Goal: Check status: Check status

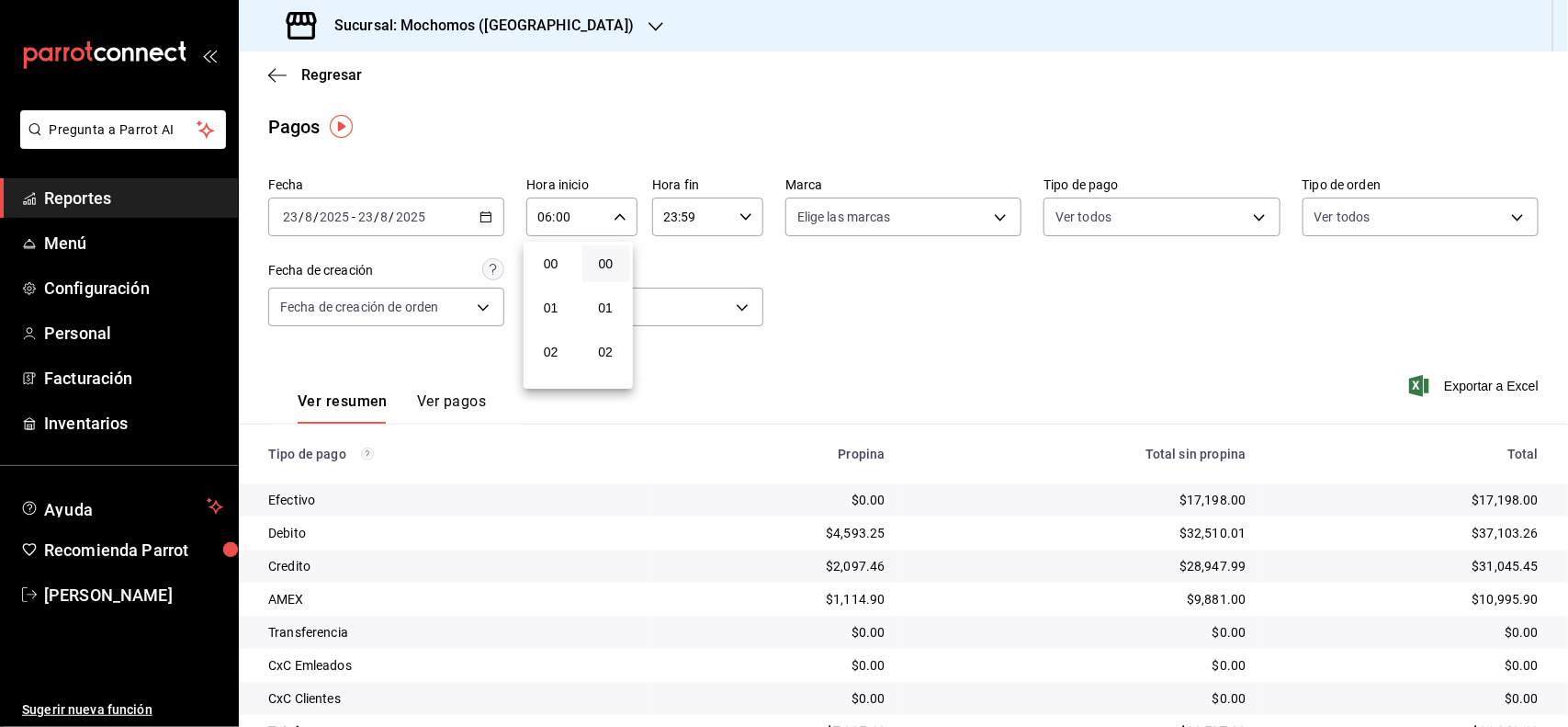
scroll to position [258, 0]
click at [46, 207] on div at bounding box center [784, 363] width 1568 height 727
click at [60, 199] on span "Reportes" at bounding box center [133, 198] width 179 height 25
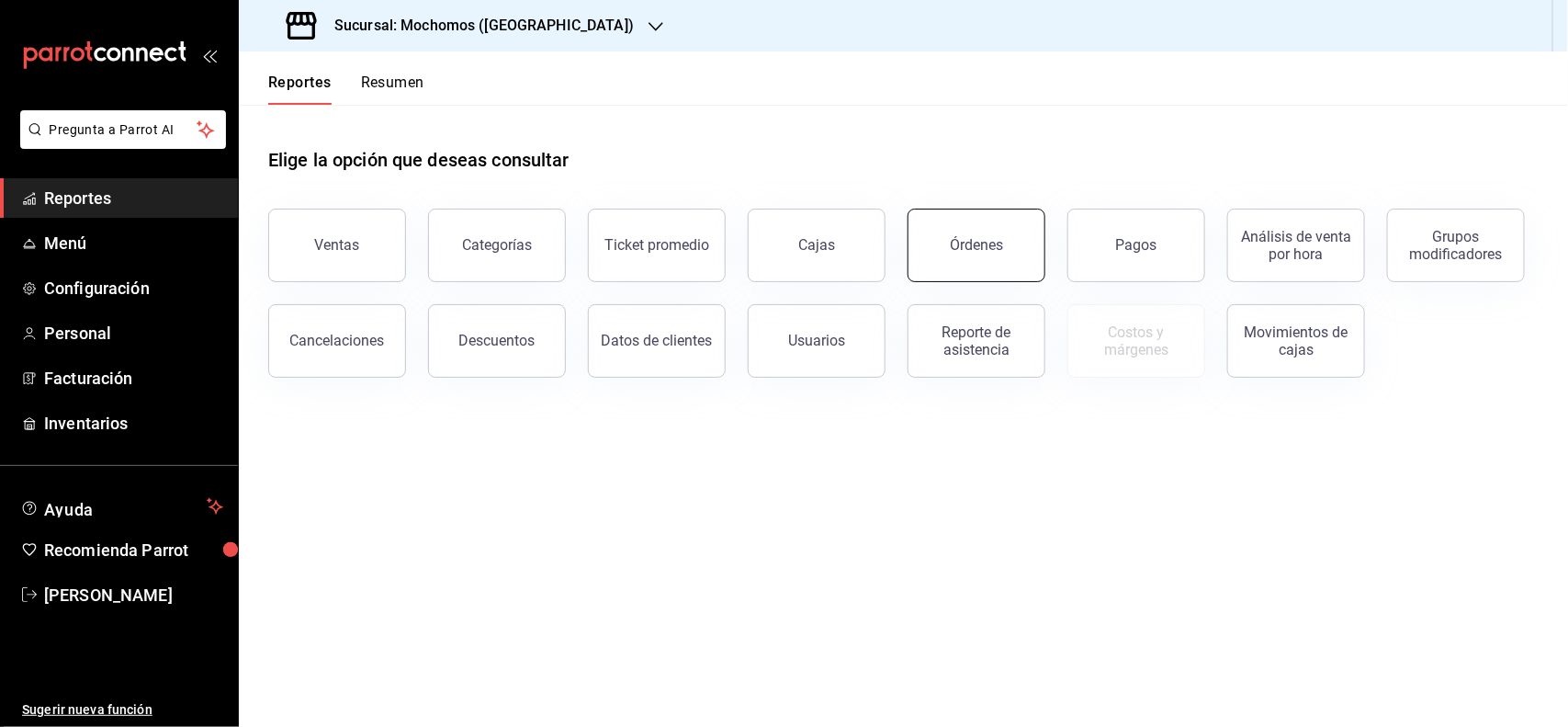
click at [998, 241] on div "Órdenes" at bounding box center [976, 245] width 53 height 17
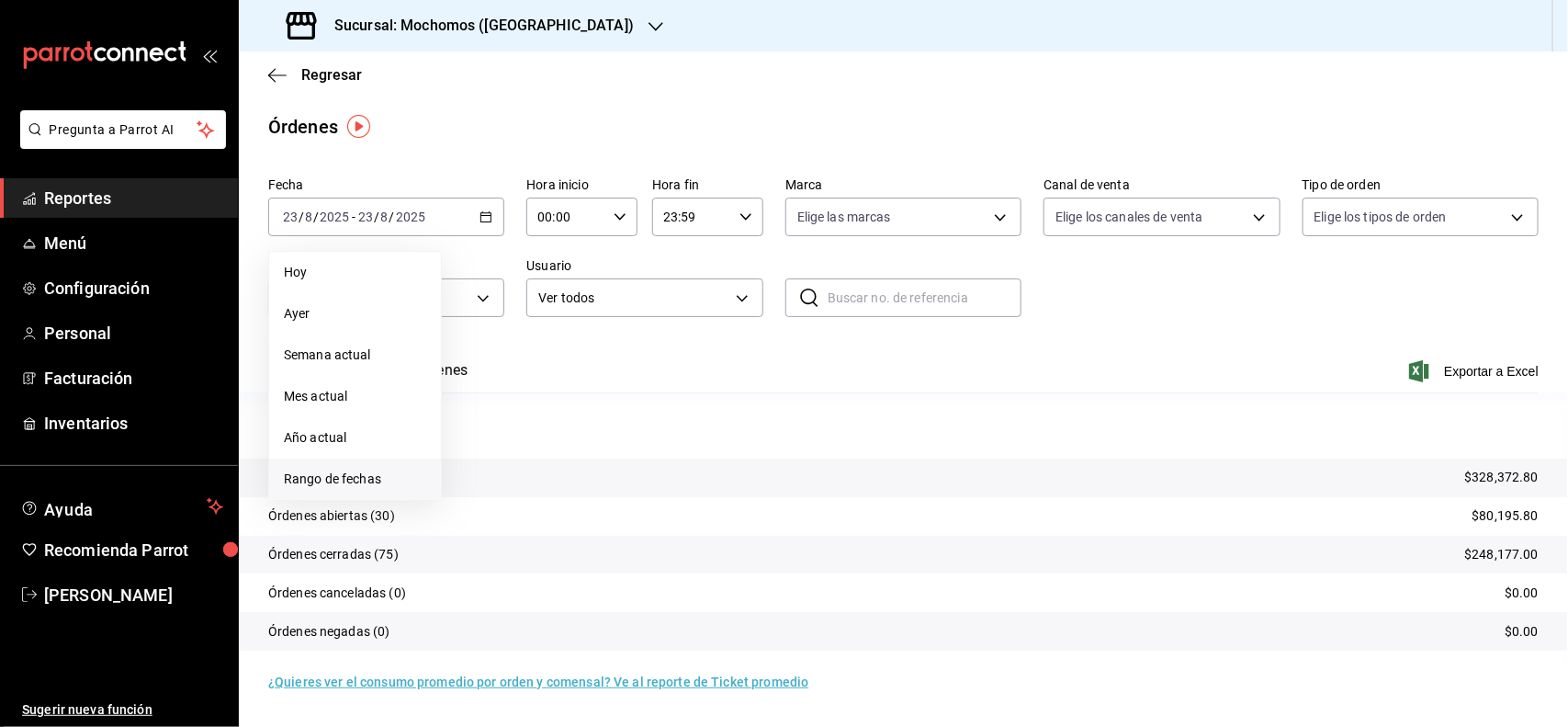
click at [388, 465] on li "Rango de fechas" at bounding box center [355, 479] width 172 height 42
click at [636, 467] on button "23" at bounding box center [643, 459] width 32 height 33
click at [626, 204] on div "00:00 Hora inicio" at bounding box center [582, 216] width 112 height 39
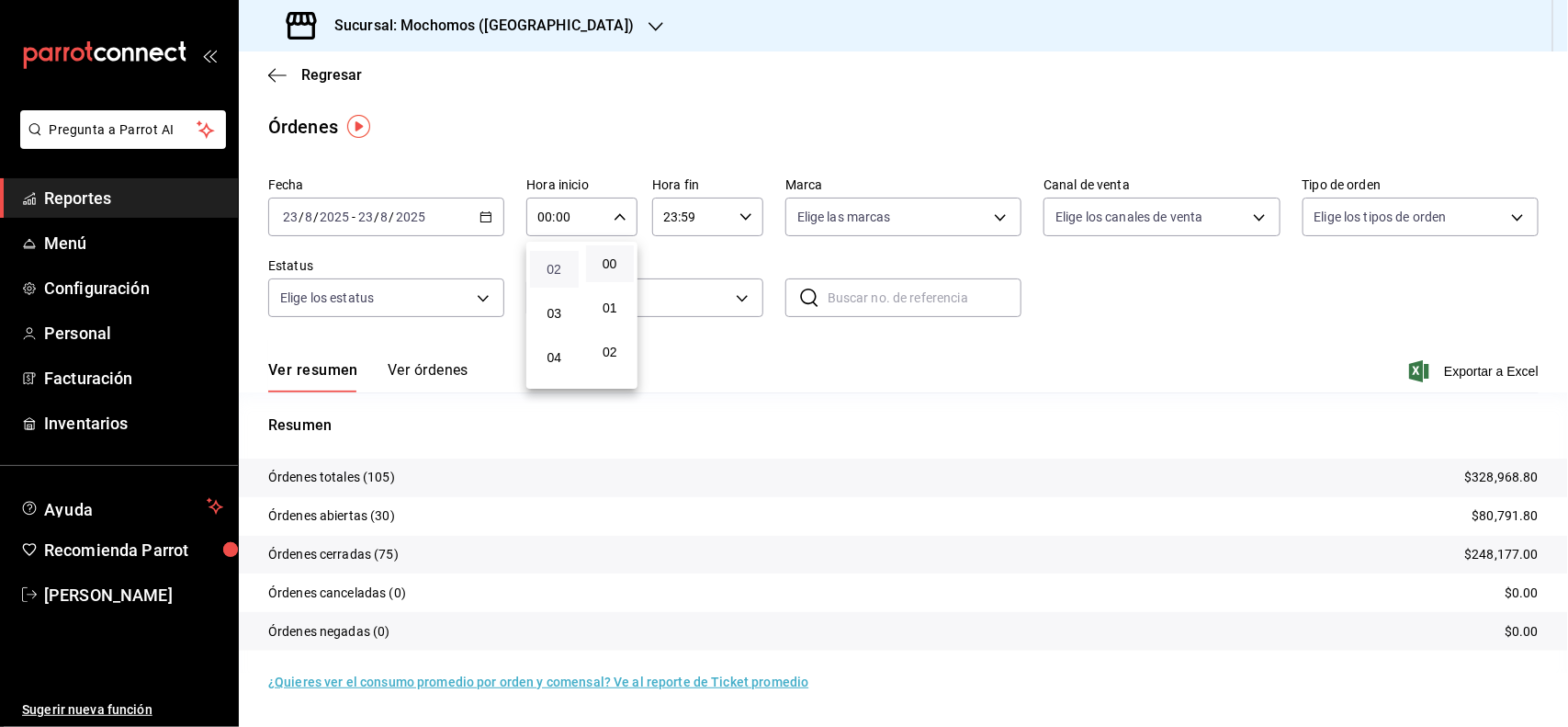
scroll to position [114, 0]
click at [561, 320] on span "04" at bounding box center [554, 325] width 26 height 15
type input "04:00"
